Goal: Task Accomplishment & Management: Manage account settings

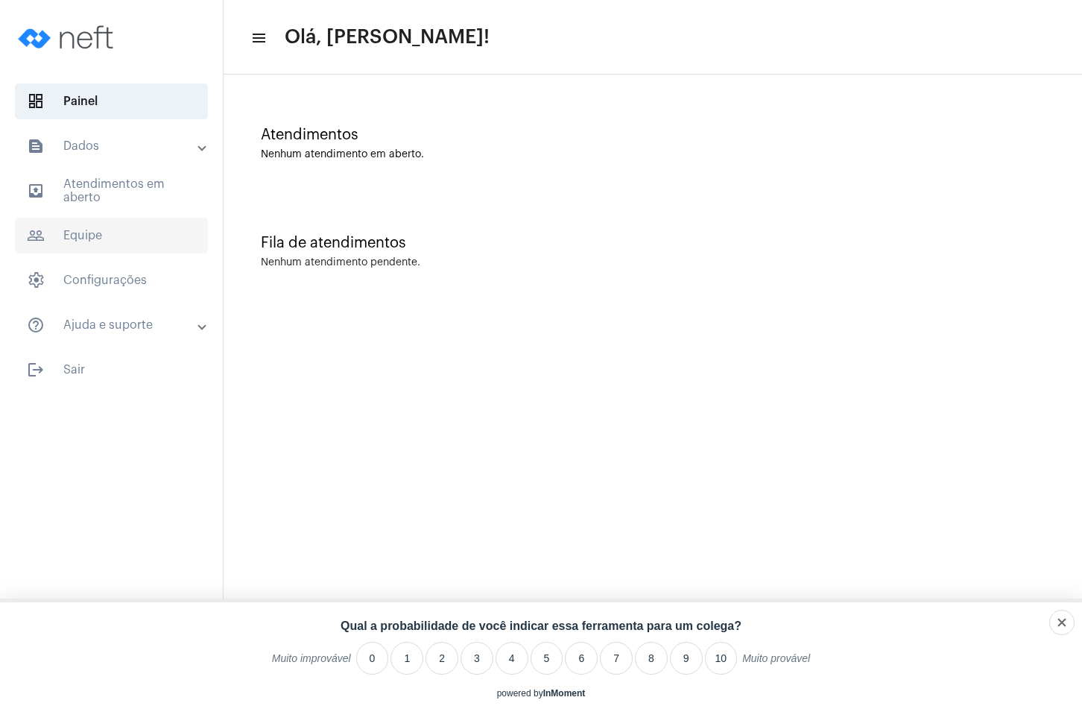
click at [118, 242] on span "people_outline Equipe" at bounding box center [111, 236] width 193 height 36
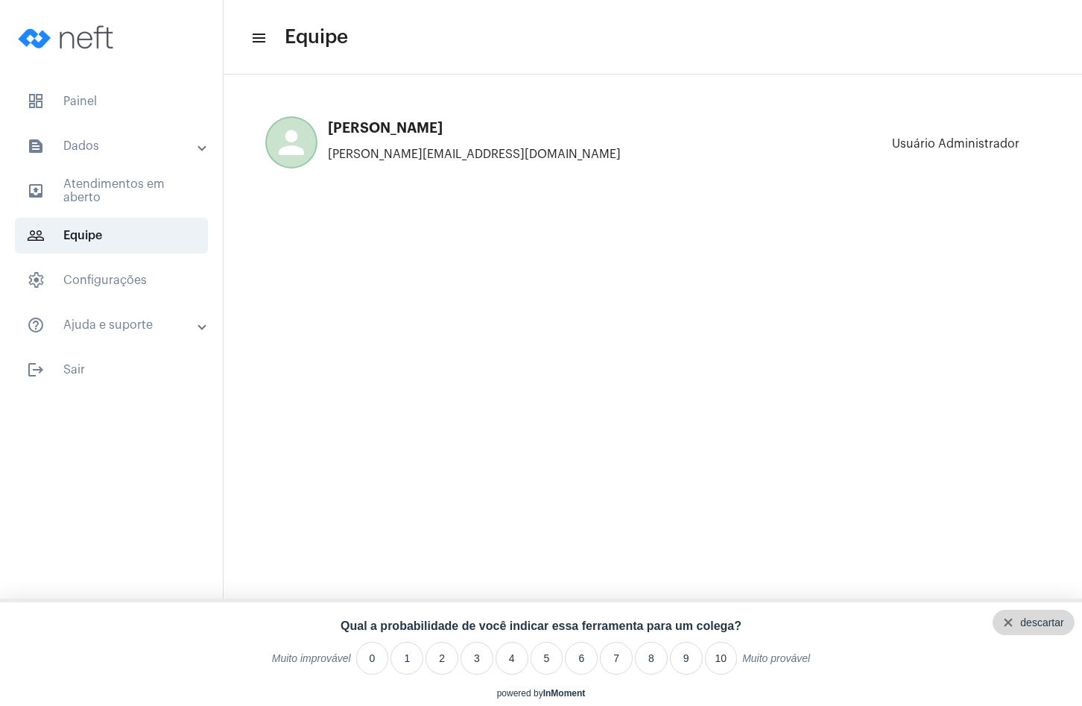
click at [1058, 625] on div "descartar" at bounding box center [1041, 622] width 43 height 12
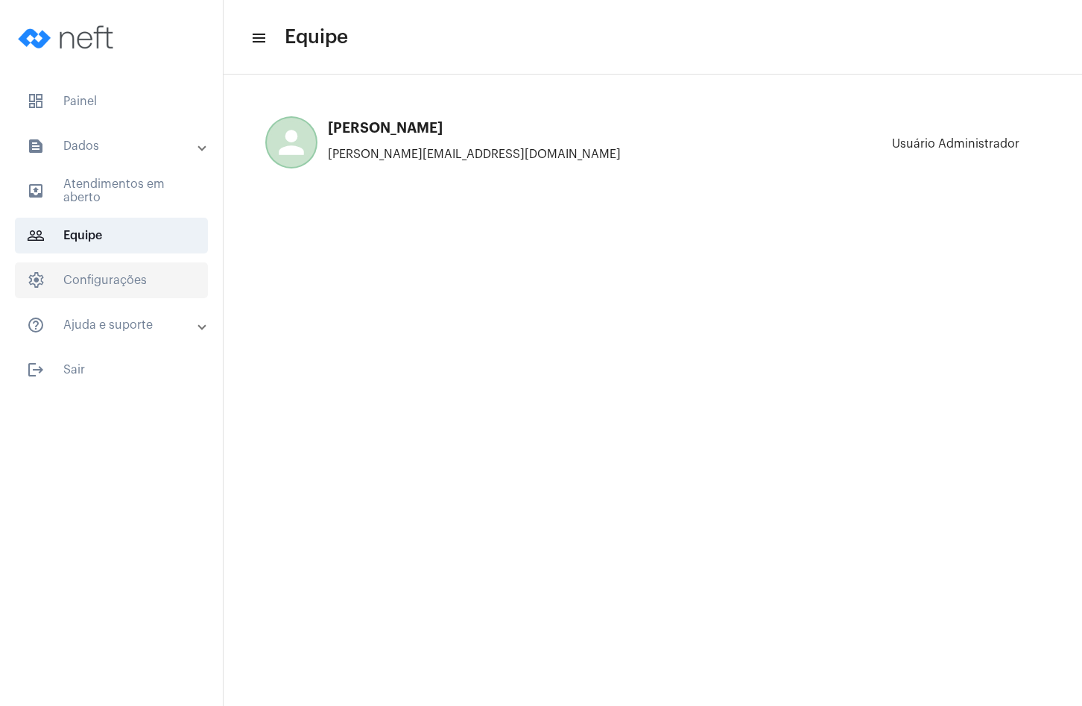
click at [109, 274] on span "settings Configurações" at bounding box center [111, 280] width 193 height 36
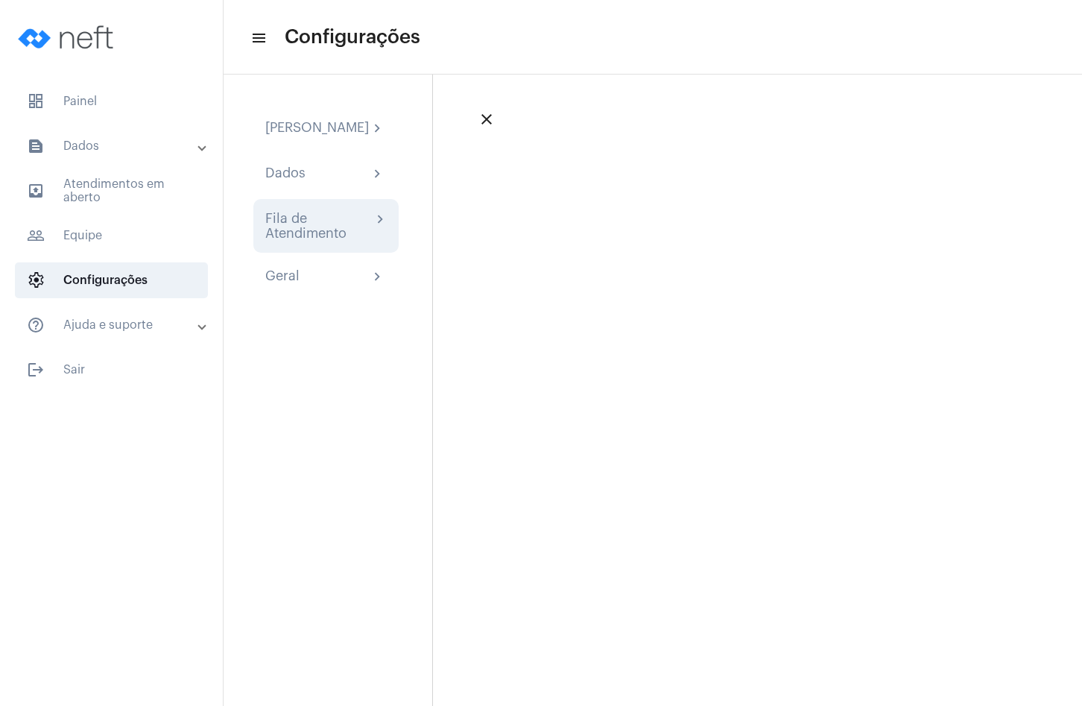
click at [337, 231] on div "Fila de Atendimento" at bounding box center [318, 226] width 107 height 30
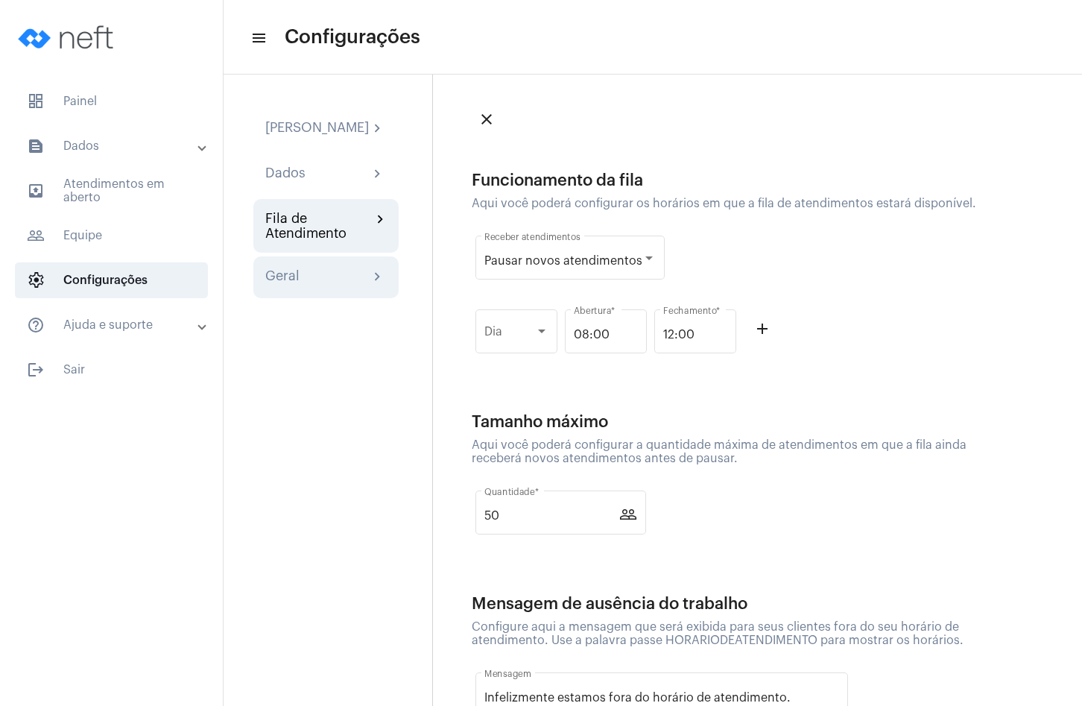
click at [306, 268] on div "Geral chevron_right" at bounding box center [325, 277] width 145 height 42
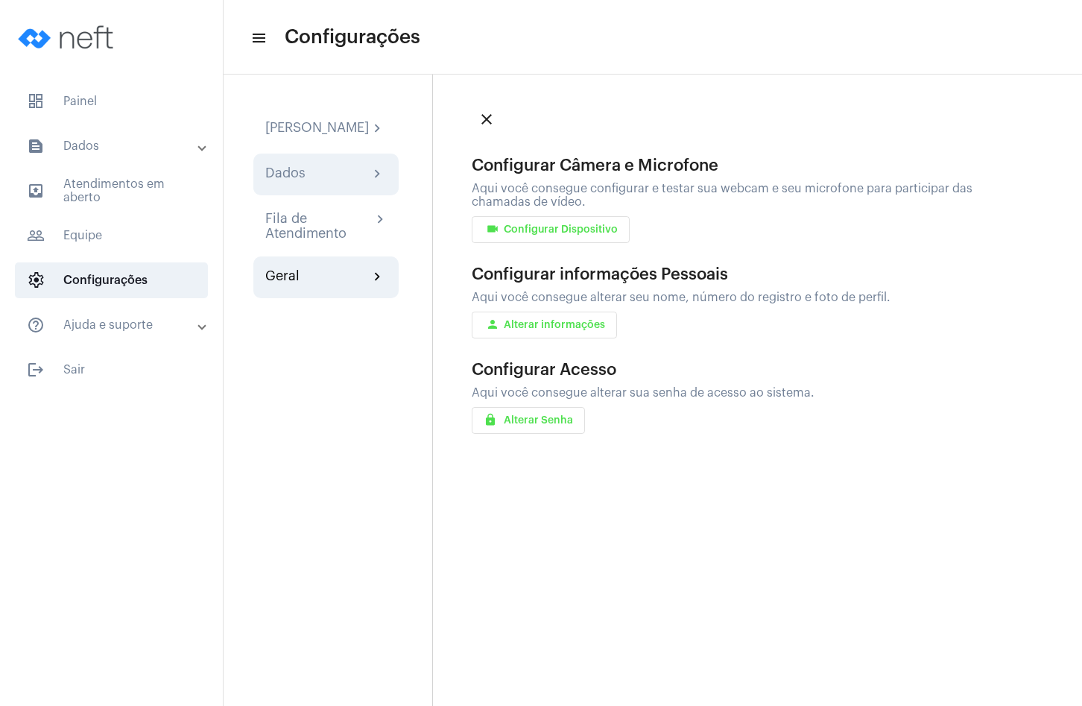
click at [331, 183] on div "Dados chevron_right" at bounding box center [326, 174] width 122 height 18
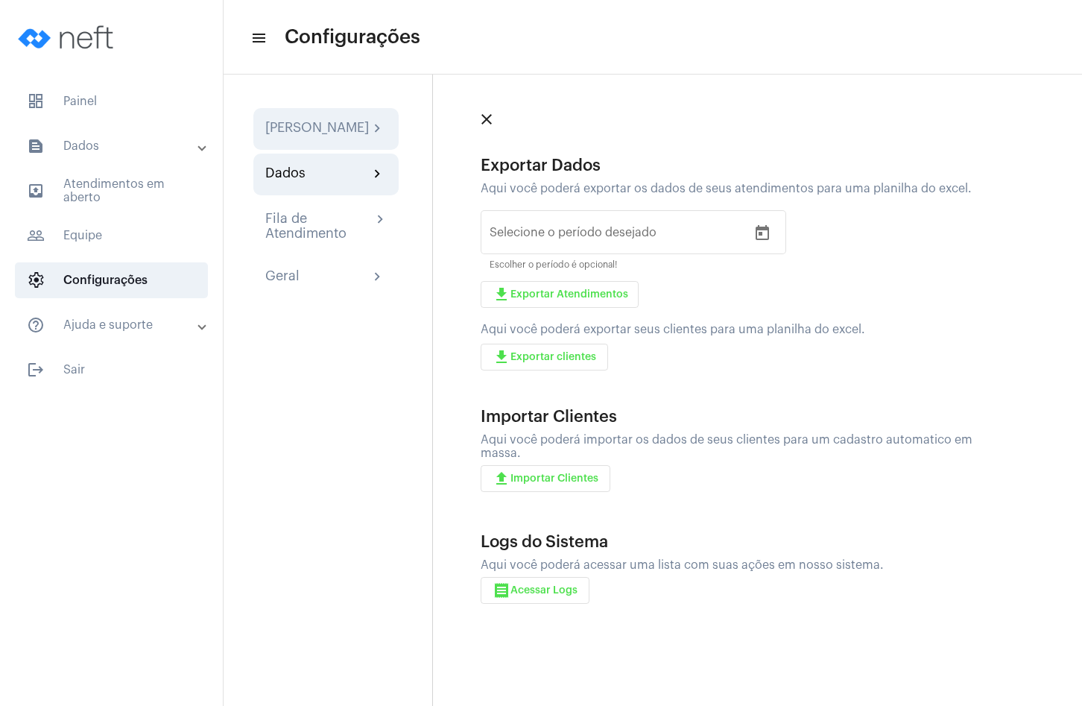
click at [347, 130] on div "Minha Assinatura" at bounding box center [317, 129] width 104 height 18
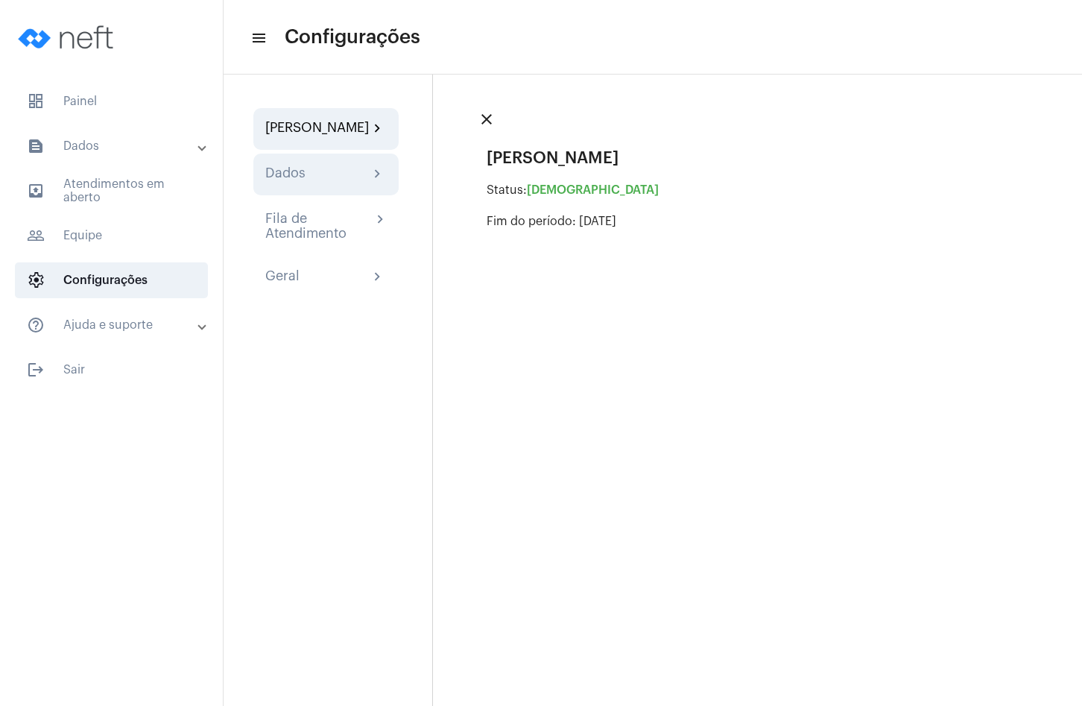
click at [331, 182] on div "Dados chevron_right" at bounding box center [326, 174] width 122 height 18
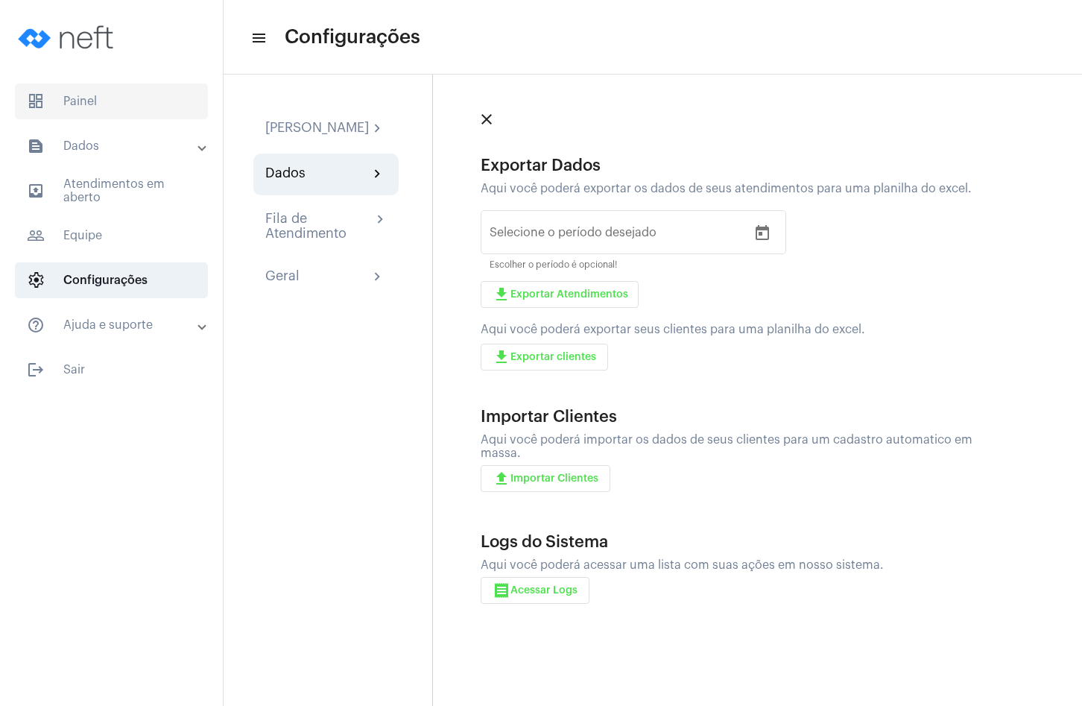
click at [86, 110] on span "dashboard Painel" at bounding box center [111, 101] width 193 height 36
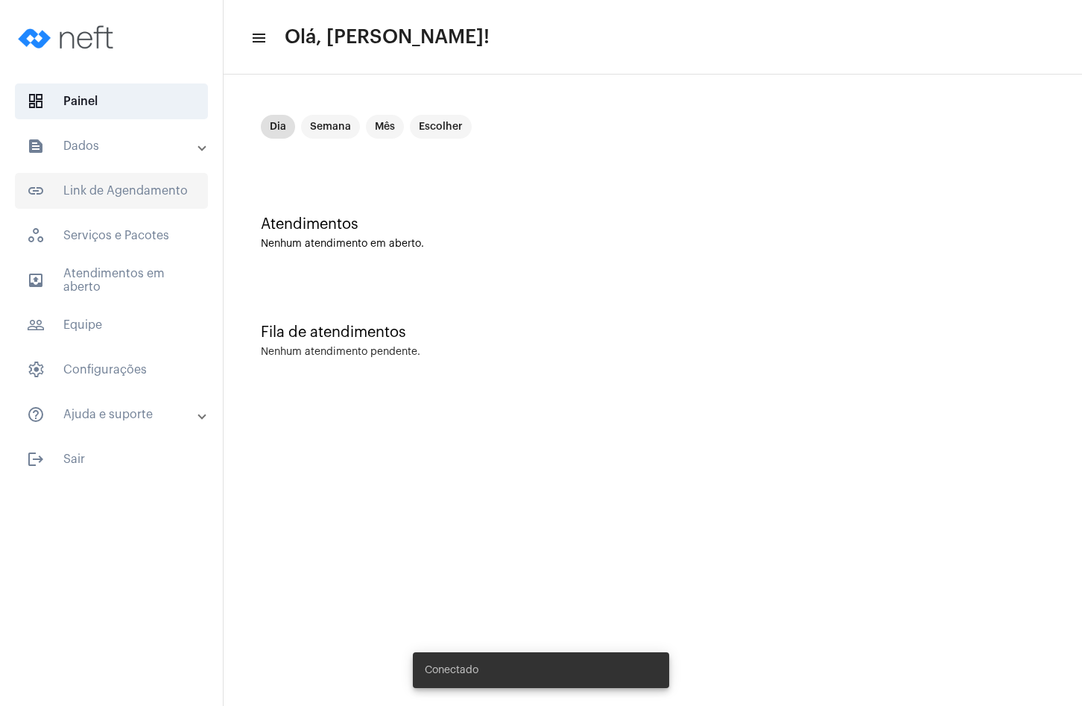
click at [124, 180] on span "link_outlined Link de Agendamento" at bounding box center [111, 191] width 193 height 36
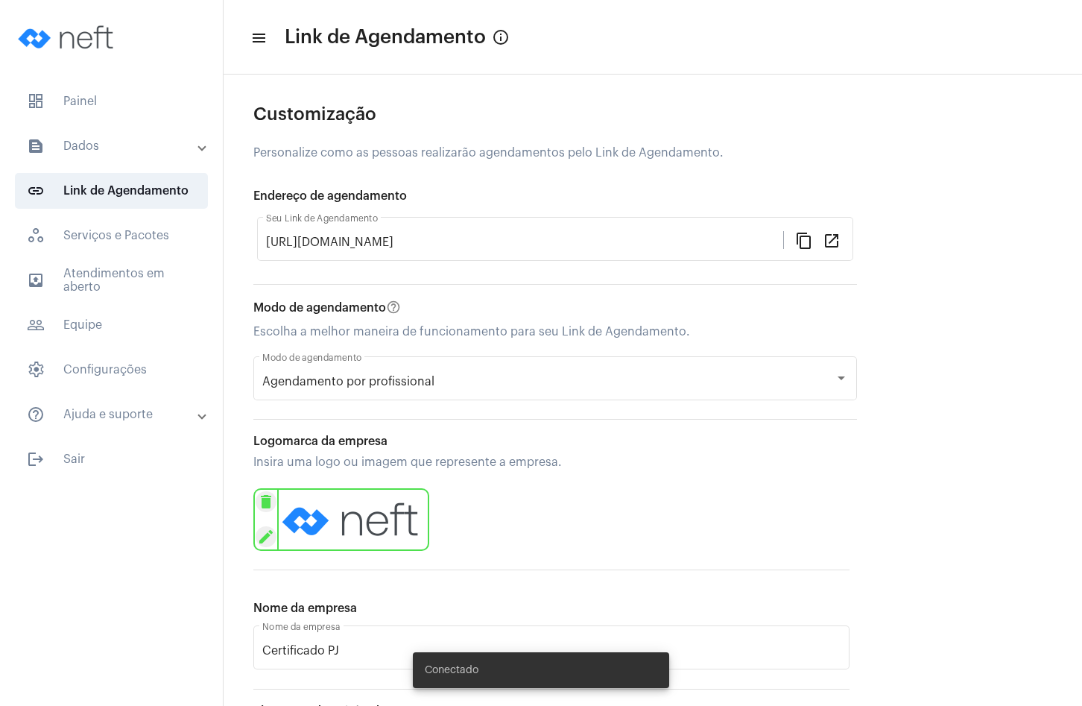
click at [268, 538] on mat-icon "edit" at bounding box center [266, 536] width 21 height 21
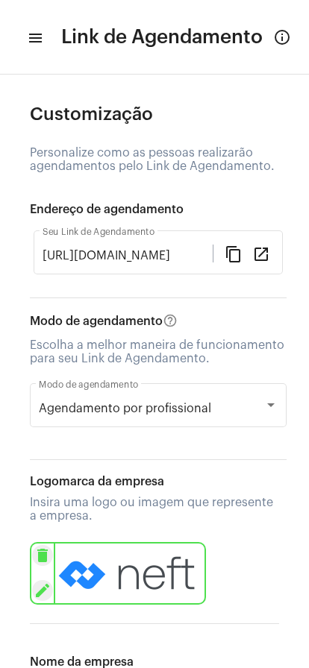
click at [44, 589] on mat-icon "edit" at bounding box center [42, 590] width 21 height 21
click at [42, 582] on mat-icon "edit" at bounding box center [42, 590] width 21 height 21
click at [40, 549] on mat-icon "delete" at bounding box center [42, 555] width 21 height 21
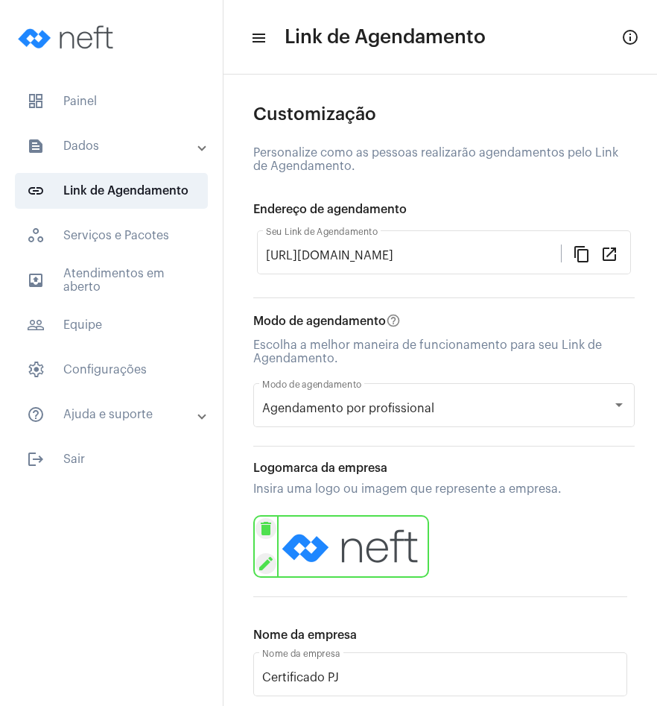
click at [268, 527] on mat-icon "delete" at bounding box center [266, 528] width 21 height 21
click at [261, 569] on mat-icon "edit" at bounding box center [266, 563] width 21 height 21
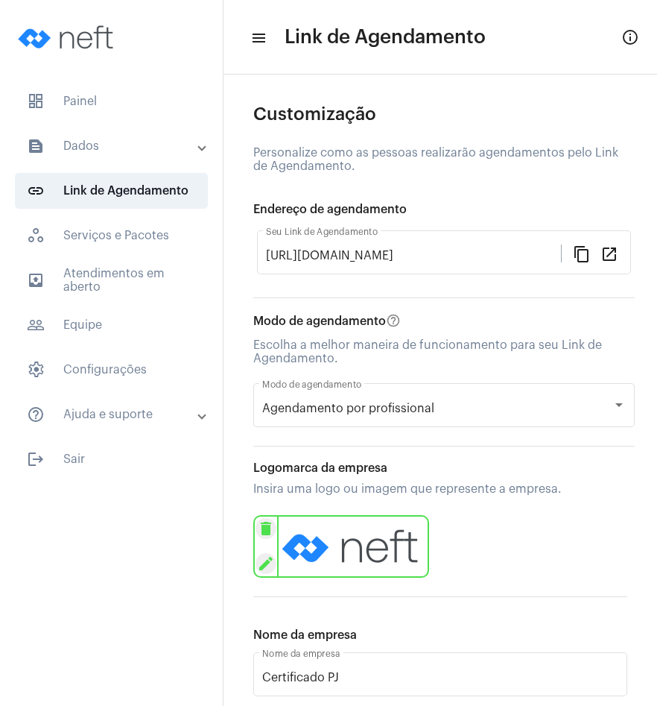
click at [261, 569] on mat-icon "edit" at bounding box center [266, 563] width 21 height 21
click at [527, 539] on div "delete edit" at bounding box center [440, 546] width 374 height 71
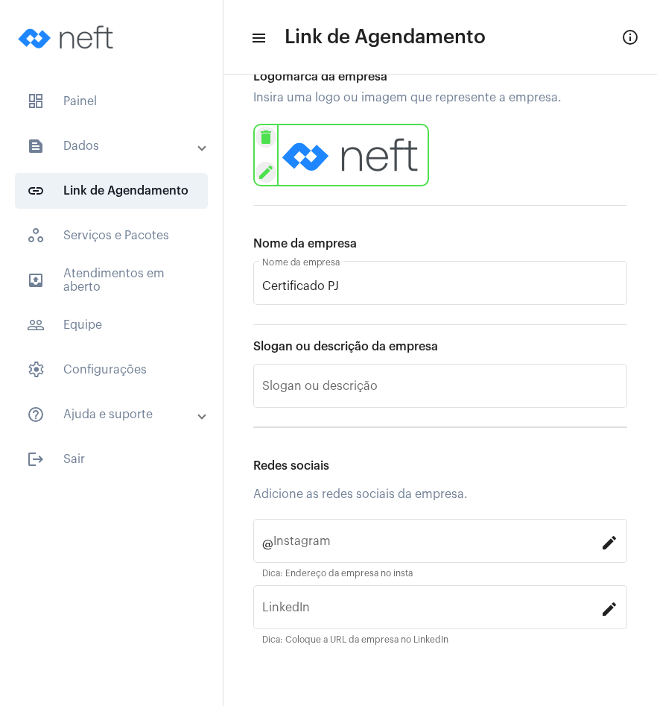
scroll to position [83, 0]
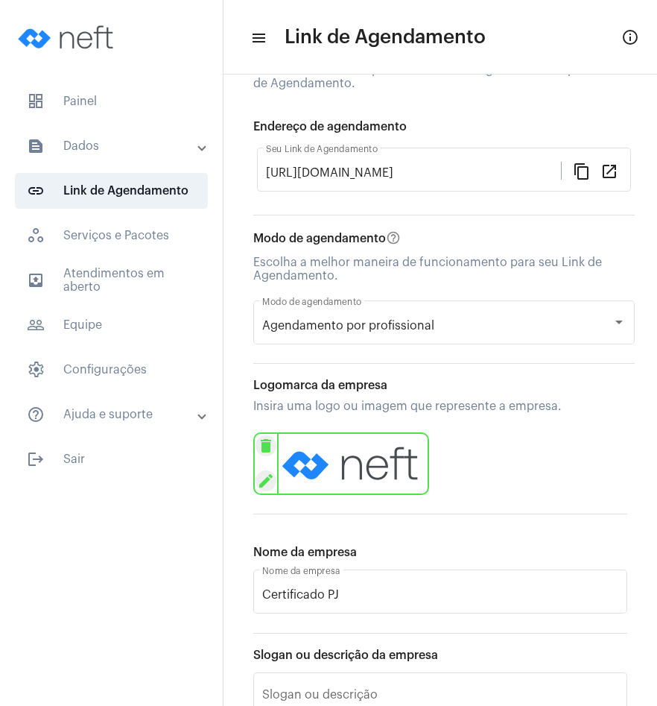
click at [384, 472] on img at bounding box center [353, 463] width 152 height 63
click at [275, 475] on mat-icon "edit" at bounding box center [266, 480] width 21 height 21
click at [272, 477] on mat-icon "edit" at bounding box center [266, 480] width 21 height 21
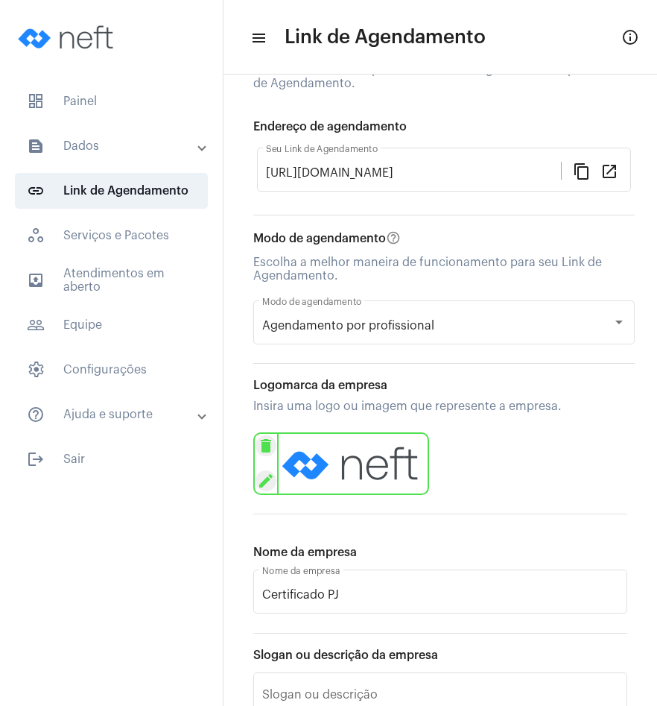
click at [272, 477] on mat-icon "edit" at bounding box center [266, 480] width 21 height 21
click at [262, 432] on div "delete edit" at bounding box center [265, 463] width 24 height 63
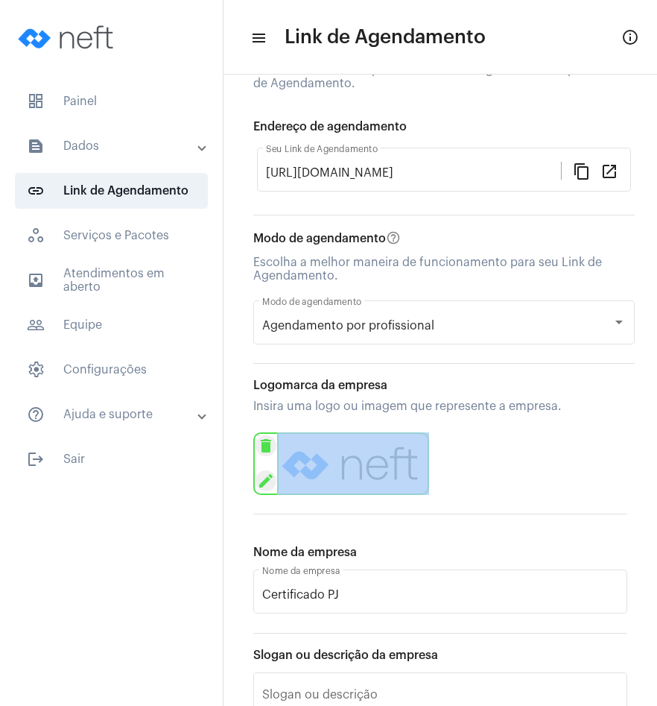
click at [262, 432] on div "delete edit" at bounding box center [265, 463] width 24 height 63
click at [262, 441] on mat-icon "delete" at bounding box center [266, 445] width 21 height 21
click at [262, 485] on mat-icon "edit" at bounding box center [266, 480] width 21 height 21
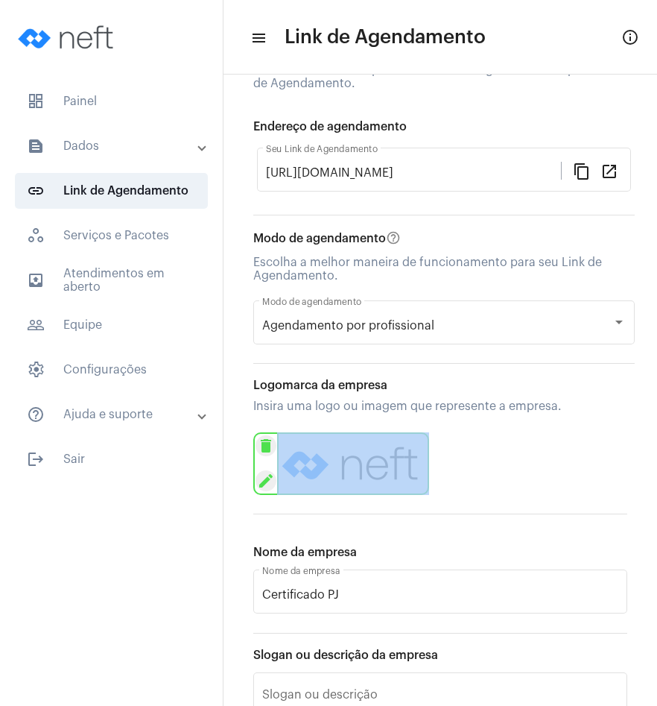
click at [482, 447] on div "delete edit" at bounding box center [440, 463] width 374 height 71
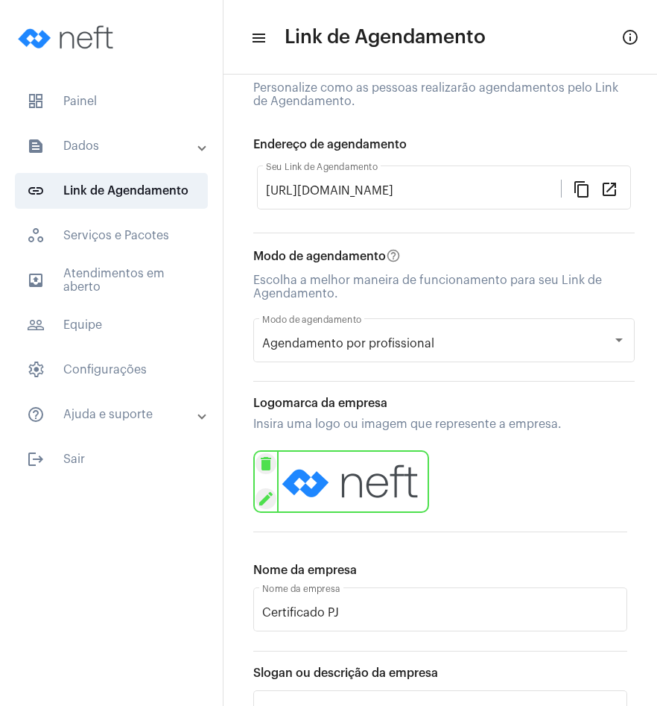
scroll to position [0, 0]
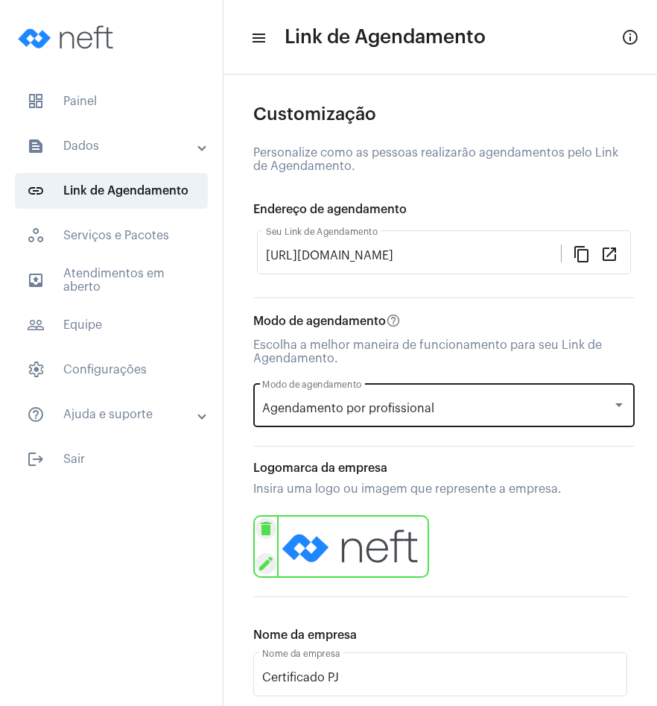
click at [442, 403] on div "Agendamento por profissional" at bounding box center [437, 408] width 350 height 13
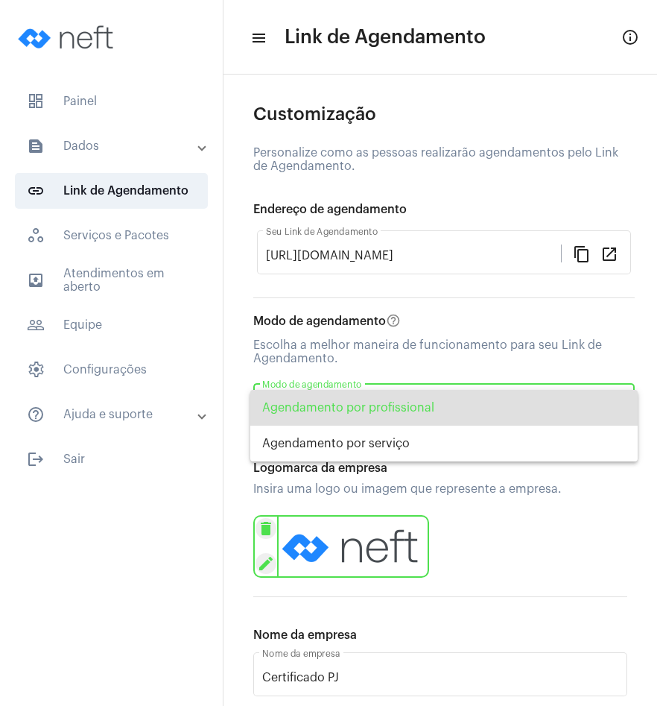
click at [465, 363] on div at bounding box center [328, 353] width 657 height 706
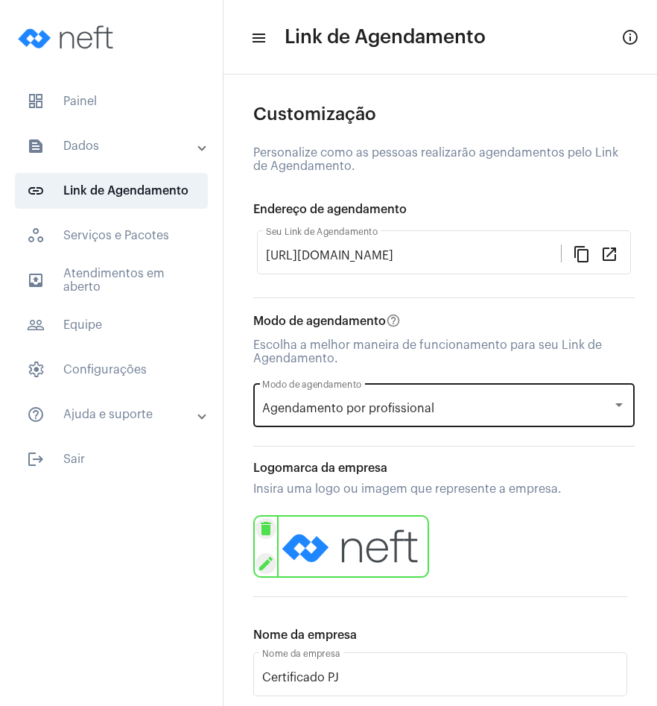
click at [435, 396] on div "Agendamento por profissional Modo de agendamento" at bounding box center [444, 403] width 364 height 47
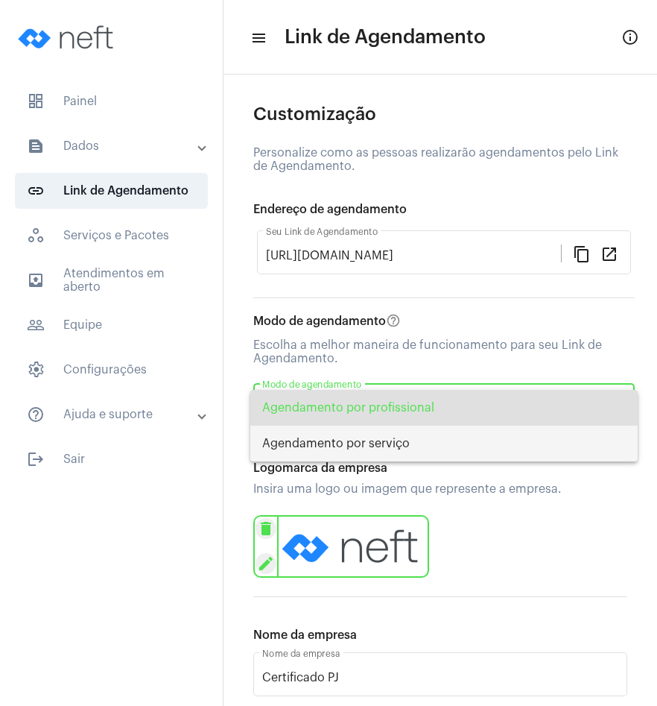
click at [452, 447] on span "Agendamento por serviço" at bounding box center [444, 444] width 364 height 36
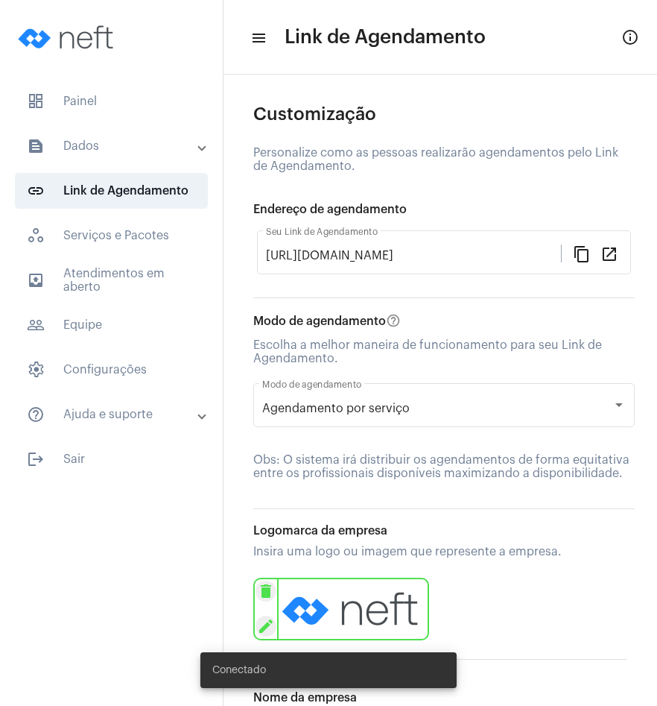
click at [266, 616] on mat-icon "edit" at bounding box center [266, 626] width 21 height 21
click at [331, 587] on img at bounding box center [353, 609] width 152 height 63
